Goal: Information Seeking & Learning: Check status

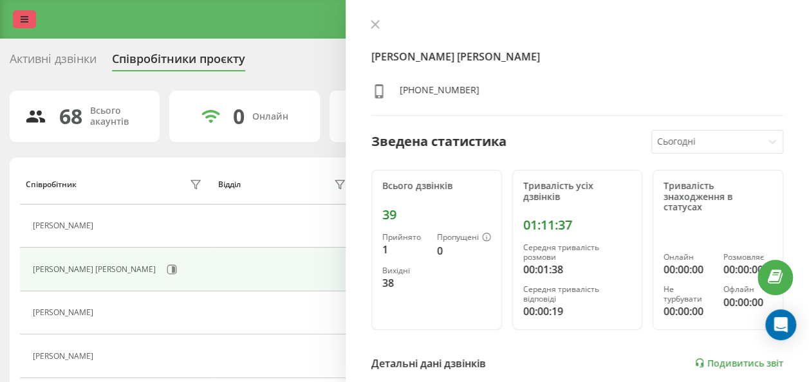
click at [14, 15] on link at bounding box center [24, 19] width 23 height 18
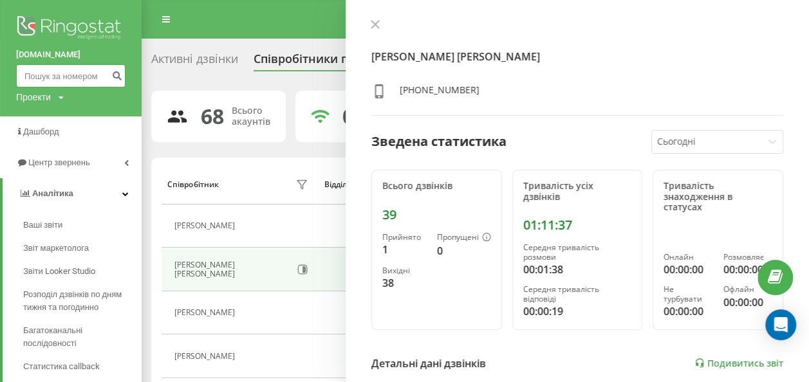
click at [63, 73] on input at bounding box center [70, 75] width 109 height 23
paste input "0680359976"
type input "0680359976"
click at [112, 77] on icon "submit" at bounding box center [116, 74] width 11 height 8
